Goal: Task Accomplishment & Management: Use online tool/utility

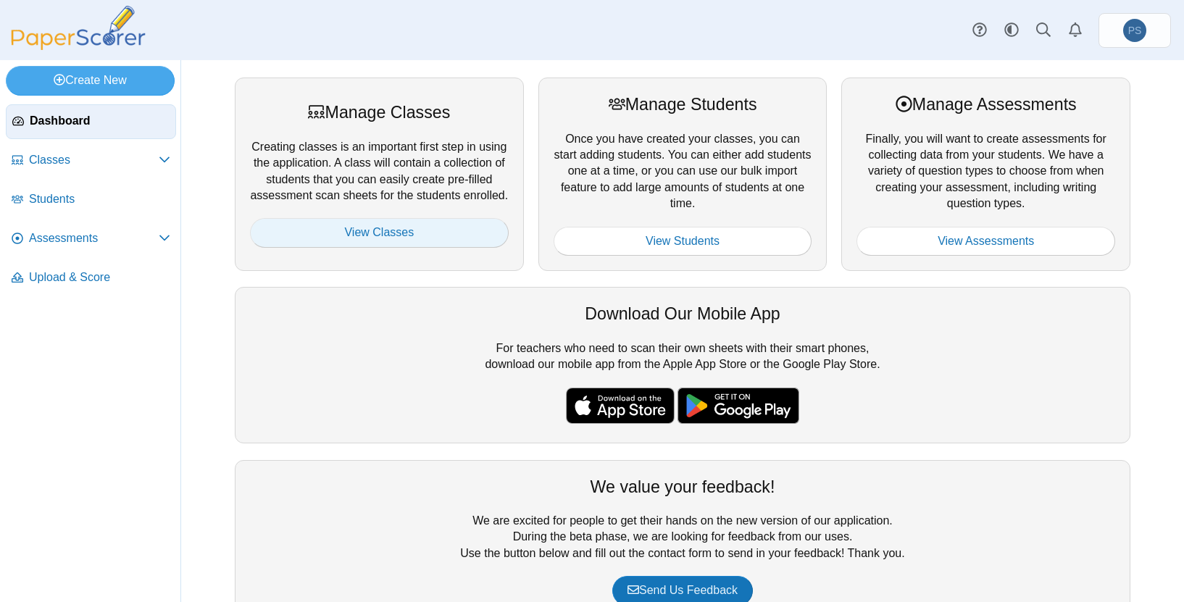
click at [356, 230] on link "View Classes" at bounding box center [379, 232] width 259 height 29
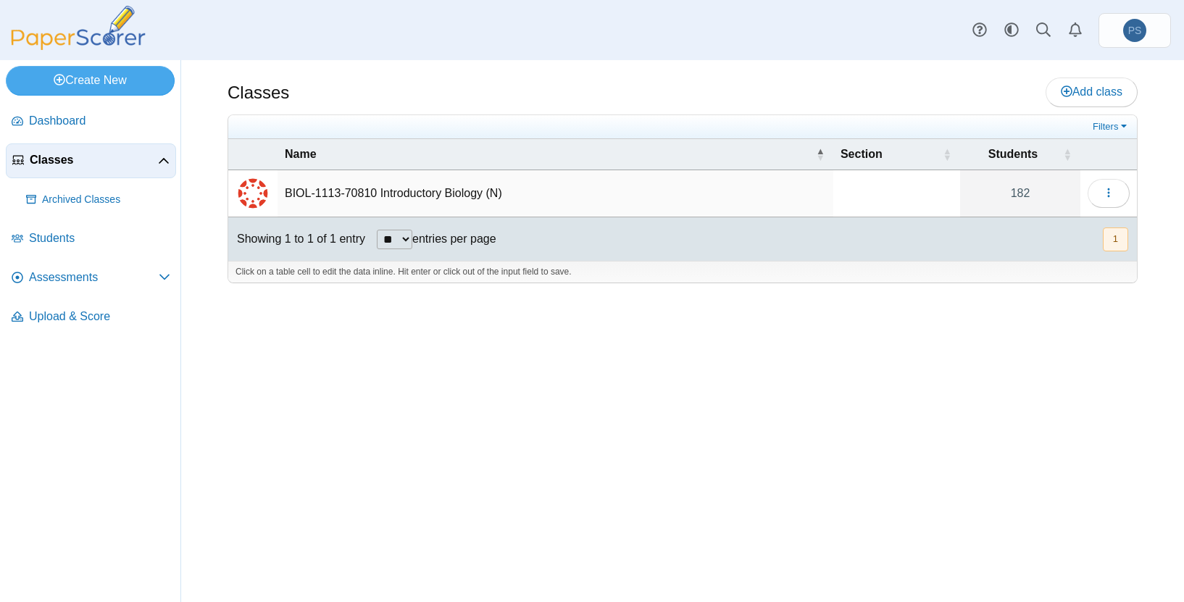
click at [433, 193] on td "BIOL-1113-70810 Introductory Biology (N)" at bounding box center [555, 193] width 556 height 47
click at [74, 275] on span "Assessments" at bounding box center [94, 278] width 130 height 16
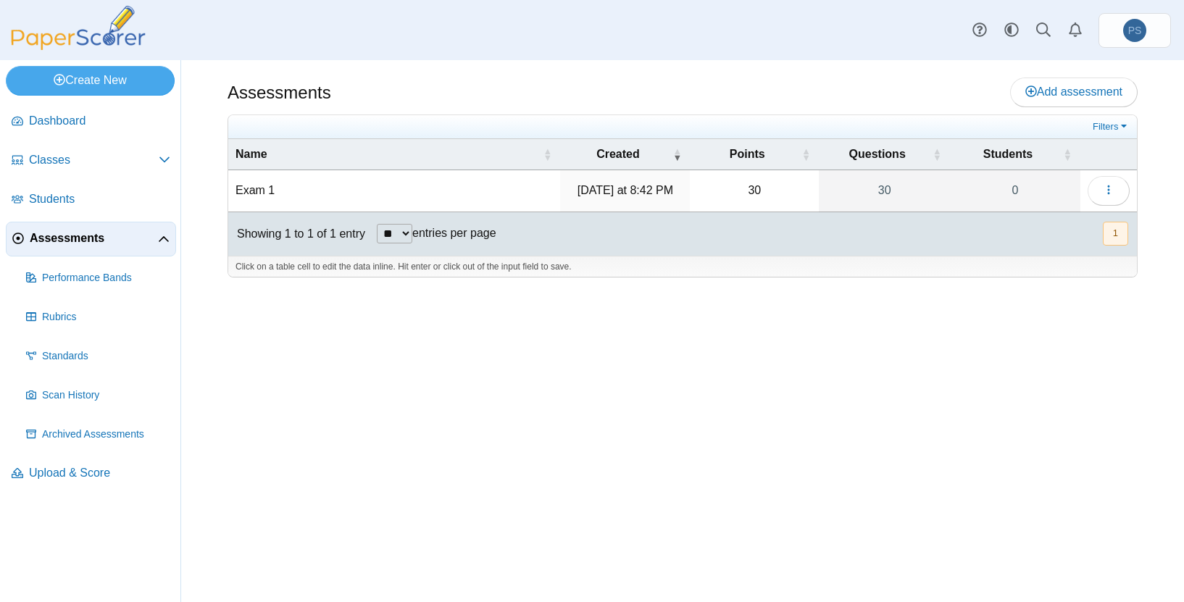
click at [269, 198] on td "Exam 1" at bounding box center [394, 190] width 332 height 41
click at [1110, 187] on icon "button" at bounding box center [1109, 190] width 12 height 12
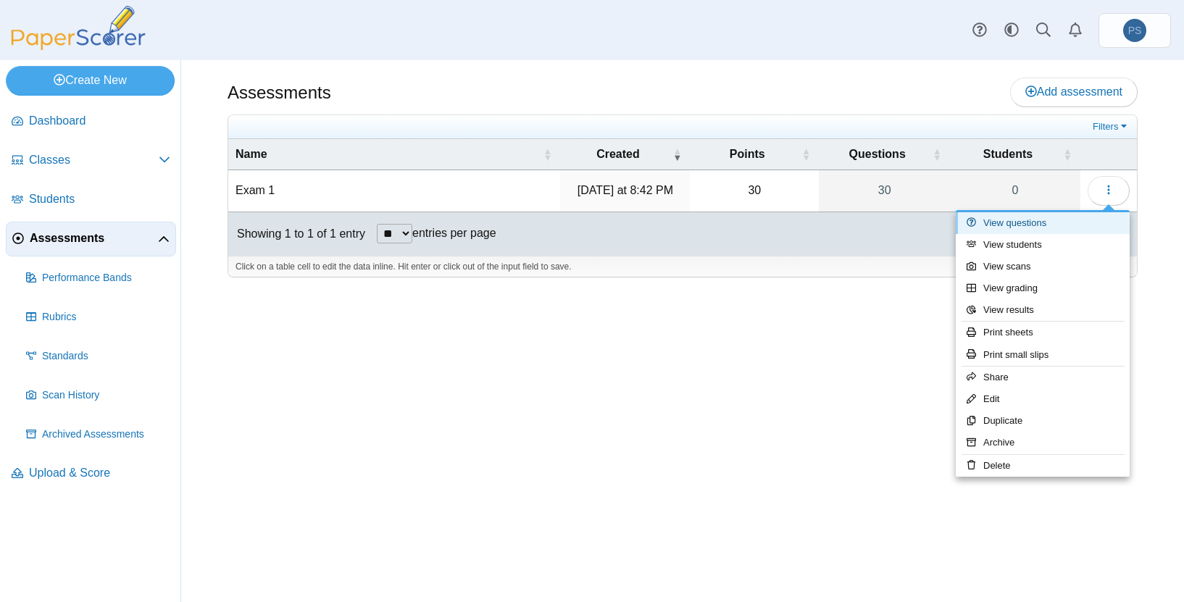
click at [1036, 225] on link "View questions" at bounding box center [1043, 223] width 174 height 22
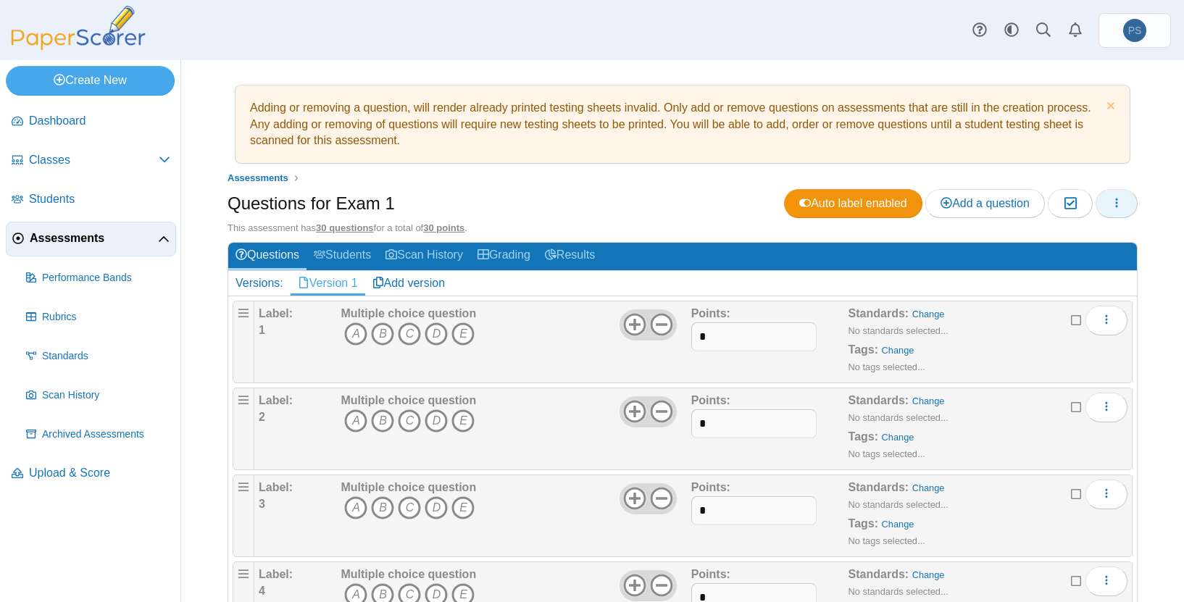
click at [1115, 204] on button "button" at bounding box center [1116, 203] width 42 height 29
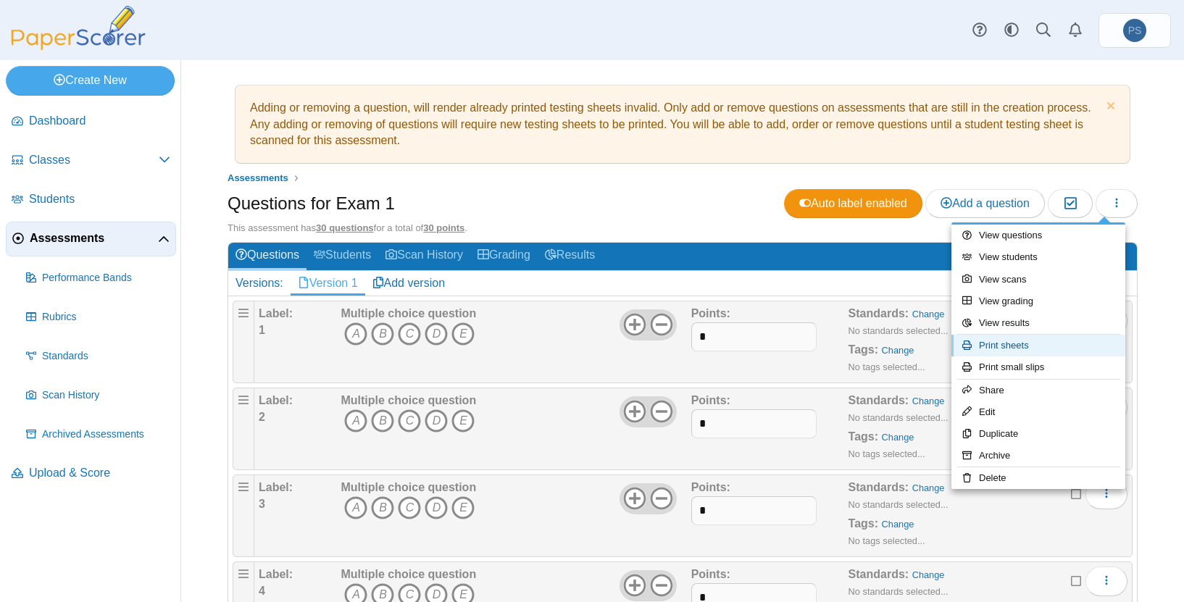
click at [1018, 349] on link "Print sheets" at bounding box center [1038, 346] width 174 height 22
